Goal: Task Accomplishment & Management: Use online tool/utility

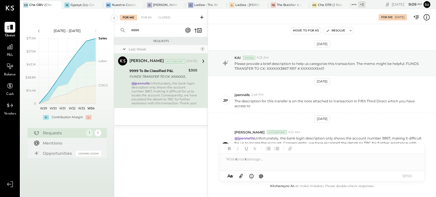
scroll to position [27, 0]
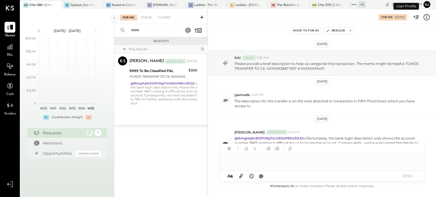
scroll to position [27, 0]
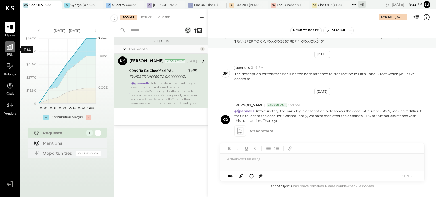
click at [10, 49] on icon at bounding box center [9, 46] width 7 height 7
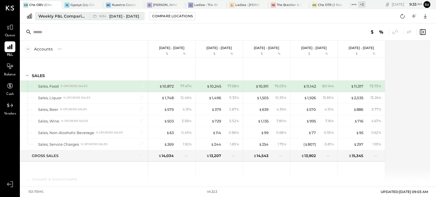
click at [70, 18] on div "Weekly P&L Comparison" at bounding box center [62, 16] width 48 height 6
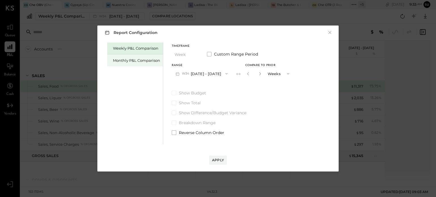
click at [129, 62] on div "Monthly P&L Comparison" at bounding box center [136, 60] width 47 height 5
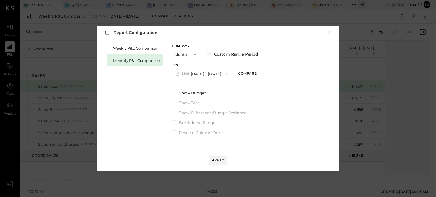
click at [208, 55] on span at bounding box center [209, 54] width 5 height 5
click at [176, 73] on icon "button" at bounding box center [177, 74] width 6 height 6
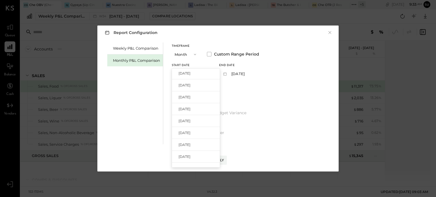
scroll to position [132, 0]
click at [190, 85] on span "[DATE]" at bounding box center [184, 85] width 12 height 5
click at [228, 73] on icon "button" at bounding box center [225, 74] width 6 height 6
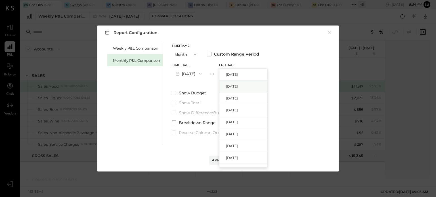
click at [235, 84] on div "[DATE]" at bounding box center [243, 87] width 48 height 12
click at [203, 73] on icon "button" at bounding box center [200, 74] width 5 height 5
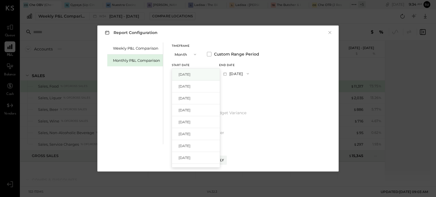
click at [212, 73] on div "[DATE]" at bounding box center [196, 75] width 48 height 12
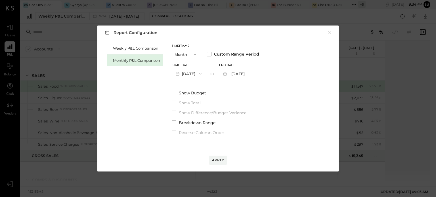
click at [203, 73] on icon "button" at bounding box center [200, 74] width 5 height 5
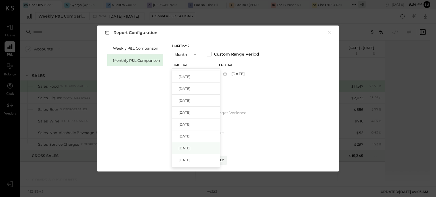
click at [203, 145] on div "[DATE]" at bounding box center [196, 148] width 48 height 12
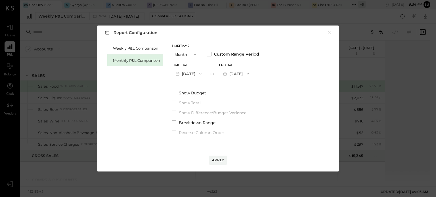
click at [250, 72] on icon "button" at bounding box center [247, 74] width 5 height 5
click at [256, 85] on div "[DATE]" at bounding box center [243, 87] width 48 height 12
click at [218, 158] on div "Apply" at bounding box center [218, 160] width 12 height 5
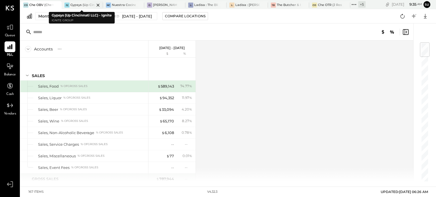
click at [84, 5] on div at bounding box center [93, 5] width 20 height 8
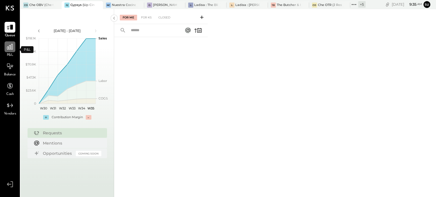
click at [10, 46] on icon at bounding box center [9, 46] width 7 height 7
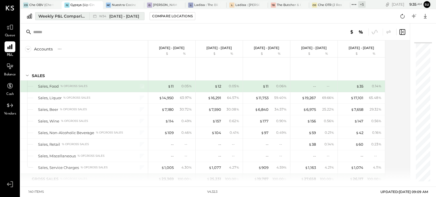
click at [62, 17] on div "Weekly P&L Comparison" at bounding box center [62, 16] width 48 height 6
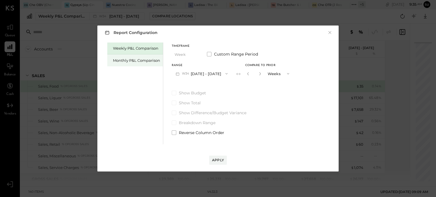
click at [146, 60] on div "Monthly P&L Comparison" at bounding box center [136, 60] width 47 height 5
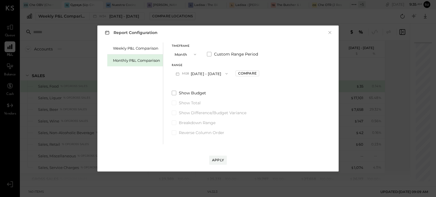
click at [224, 74] on icon "button" at bounding box center [226, 74] width 5 height 5
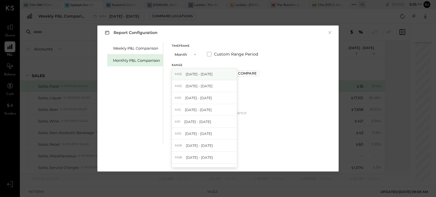
scroll to position [60, 0]
click at [204, 154] on div "M08 Aug 1 - 31, 2024" at bounding box center [204, 158] width 65 height 12
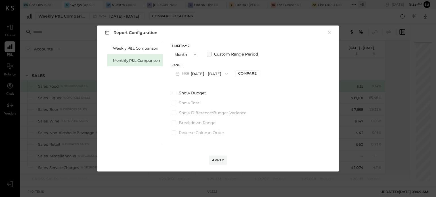
click at [209, 56] on span at bounding box center [209, 54] width 5 height 5
click at [250, 73] on icon "button" at bounding box center [247, 74] width 5 height 5
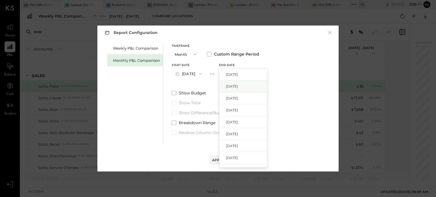
click at [260, 88] on div "[DATE]" at bounding box center [243, 87] width 48 height 12
click at [213, 159] on div "Apply" at bounding box center [218, 160] width 12 height 5
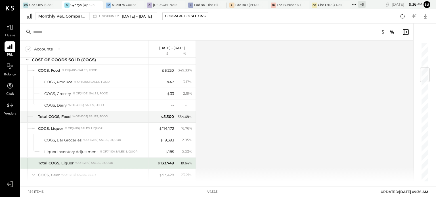
scroll to position [211, 0]
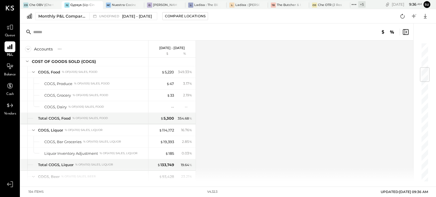
click at [9, 184] on icon at bounding box center [10, 184] width 10 height 9
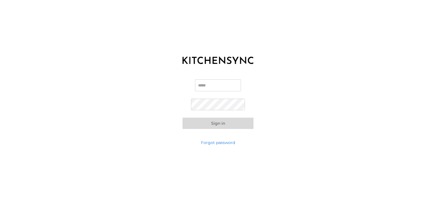
type input "**********"
click at [213, 126] on button "Sign in" at bounding box center [217, 123] width 71 height 11
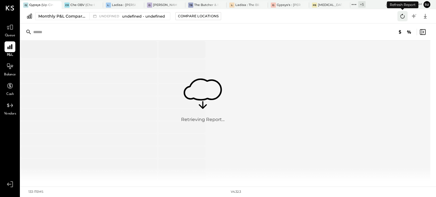
click at [400, 16] on icon at bounding box center [402, 16] width 4 height 5
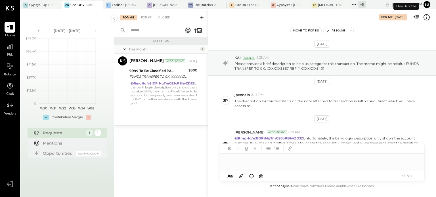
scroll to position [27, 0]
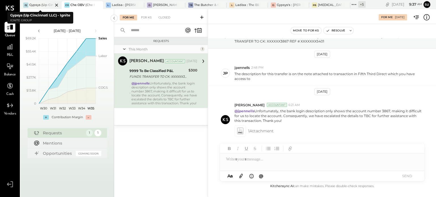
click at [40, 3] on div "Gypsys (Up Cincinnati LLC) - Ignite" at bounding box center [41, 5] width 24 height 5
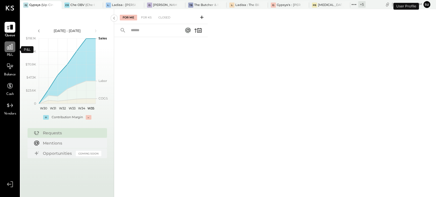
click at [8, 49] on icon at bounding box center [9, 46] width 7 height 7
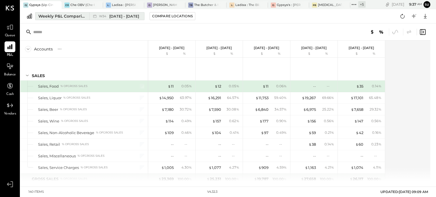
click at [78, 16] on div "Weekly P&L Comparison" at bounding box center [62, 16] width 48 height 6
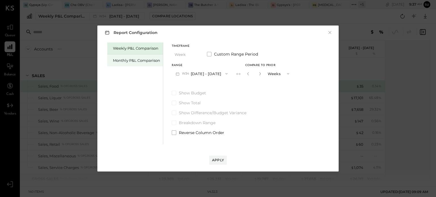
click at [146, 64] on div "Monthly P&L Comparison" at bounding box center [135, 60] width 56 height 12
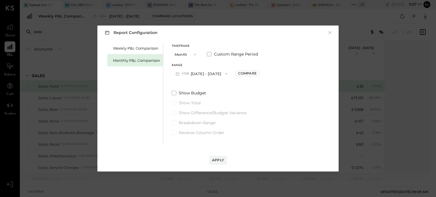
click at [211, 54] on span at bounding box center [209, 54] width 5 height 5
click at [203, 73] on icon "button" at bounding box center [200, 74] width 5 height 5
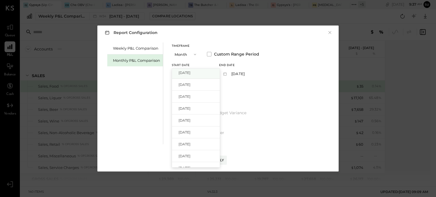
scroll to position [73, 0]
click at [199, 145] on div "[DATE]" at bounding box center [196, 145] width 48 height 12
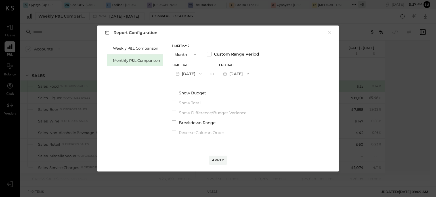
click at [250, 74] on icon "button" at bounding box center [247, 74] width 5 height 5
click at [259, 87] on div "[DATE]" at bounding box center [243, 87] width 48 height 12
click at [220, 161] on div "Apply" at bounding box center [218, 160] width 12 height 5
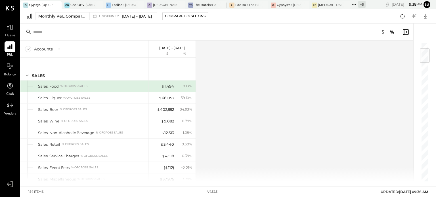
scroll to position [100, 0]
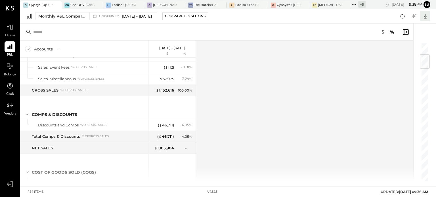
click at [422, 16] on icon at bounding box center [424, 15] width 7 height 7
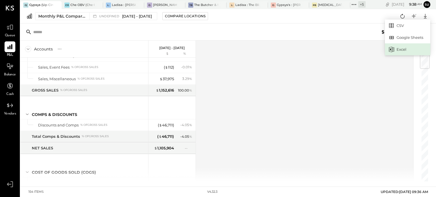
click at [404, 49] on div "Excel" at bounding box center [407, 49] width 45 height 12
